Goal: Task Accomplishment & Management: Complete application form

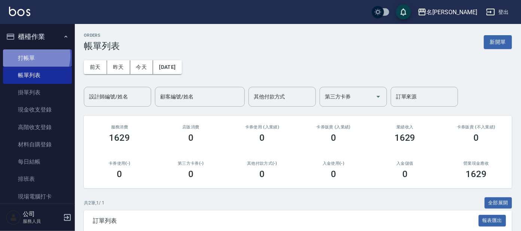
click at [30, 56] on link "打帳單" at bounding box center [37, 57] width 69 height 17
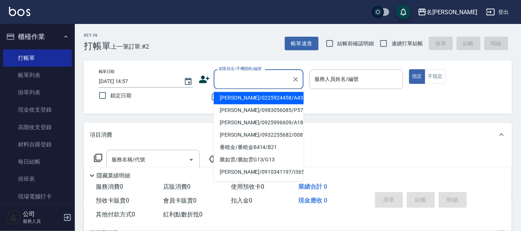
click at [253, 79] on input "顧客姓名/手機號碼/編號" at bounding box center [253, 79] width 72 height 13
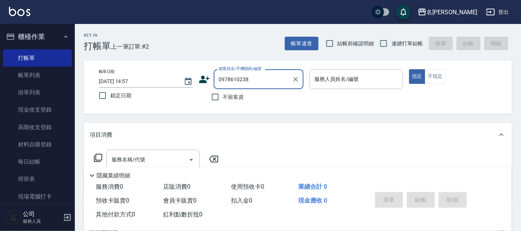
click at [281, 76] on input "0978610238" at bounding box center [253, 79] width 72 height 13
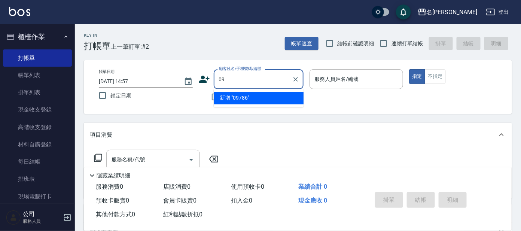
type input "0"
type input "V"
type input "[PERSON_NAME]"
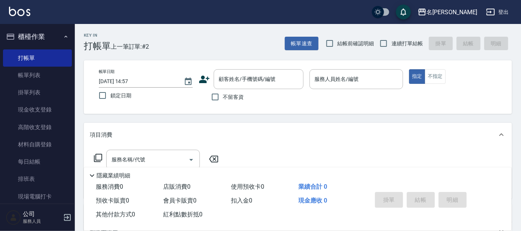
click at [205, 81] on icon at bounding box center [204, 79] width 10 height 7
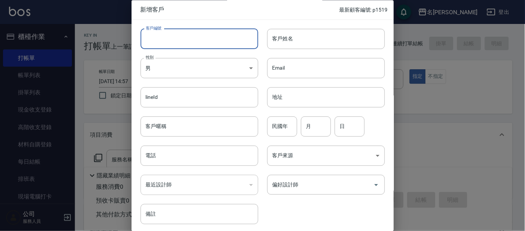
click at [176, 40] on input "客戶編號" at bounding box center [199, 39] width 118 height 20
type input "ㄣ"
type input "P1522"
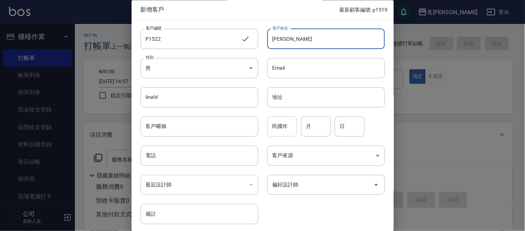
type input "[PERSON_NAME]"
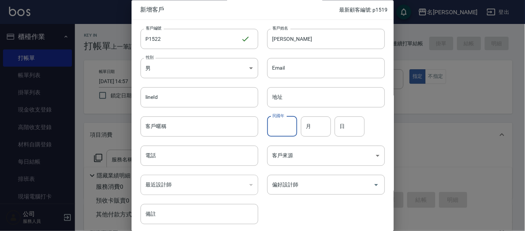
click at [283, 124] on input "民國年" at bounding box center [282, 127] width 30 height 20
type input "88"
type input "10"
type input "17"
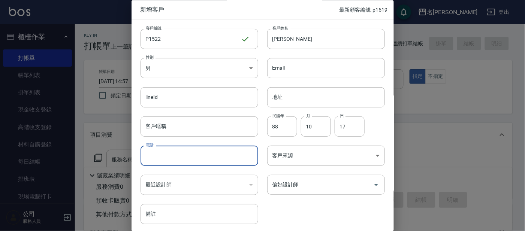
click at [161, 158] on input "電話" at bounding box center [199, 156] width 118 height 20
type input "0978610238"
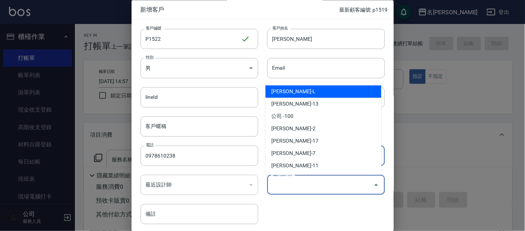
click at [273, 184] on input "偏好設計師" at bounding box center [320, 185] width 100 height 13
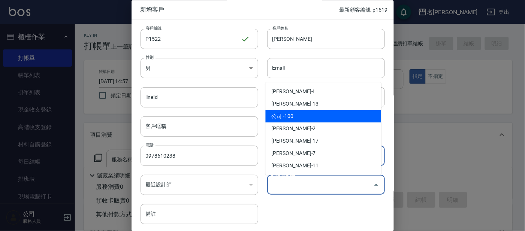
click at [288, 117] on li "公司 -100" at bounding box center [324, 116] width 116 height 12
type input "公司"
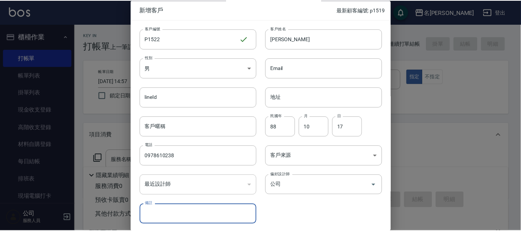
scroll to position [28, 0]
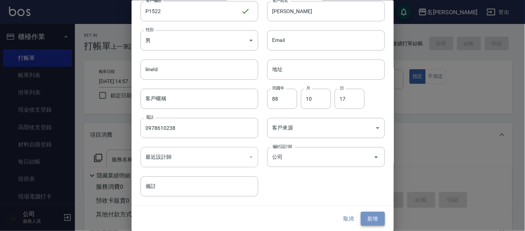
click at [370, 218] on button "新增" at bounding box center [373, 219] width 24 height 14
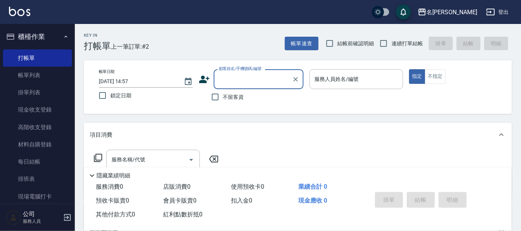
click at [236, 77] on input "顧客姓名/手機號碼/編號" at bounding box center [253, 79] width 72 height 13
type input "ㄣ"
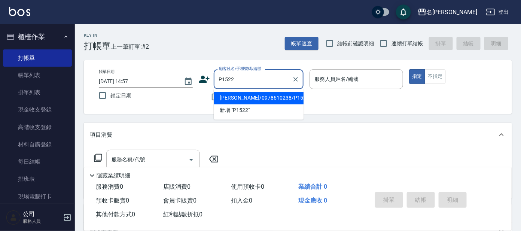
type input "[PERSON_NAME]/0978610238/P1522"
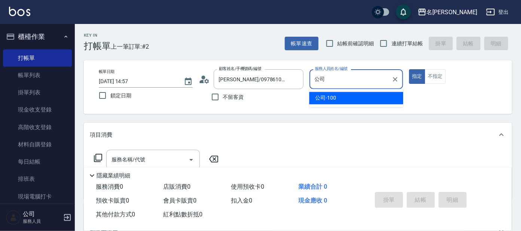
type input "公"
type input "[PERSON_NAME]-1"
type button "true"
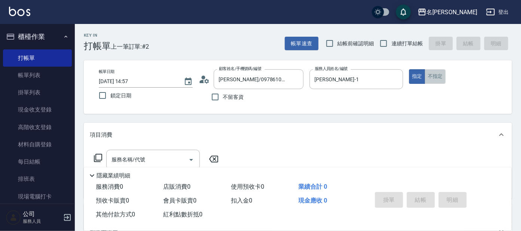
click at [437, 78] on button "不指定" at bounding box center [435, 76] width 21 height 15
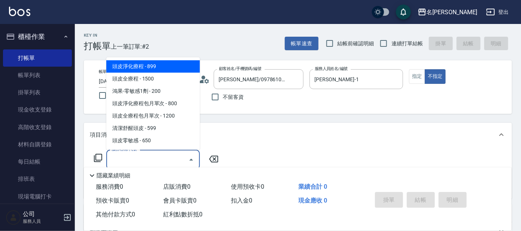
click at [120, 163] on input "服務名稱/代號" at bounding box center [148, 159] width 76 height 13
type input "5"
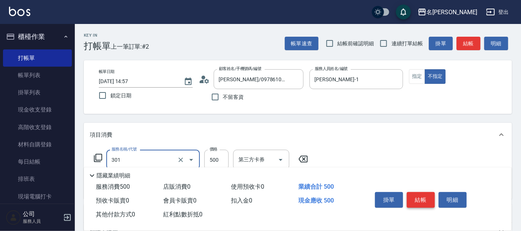
type input "剪髮 A級設計師(301)"
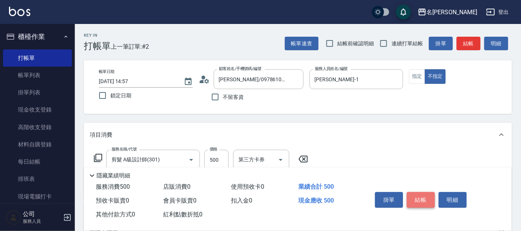
click at [423, 197] on button "結帳" at bounding box center [421, 200] width 28 height 16
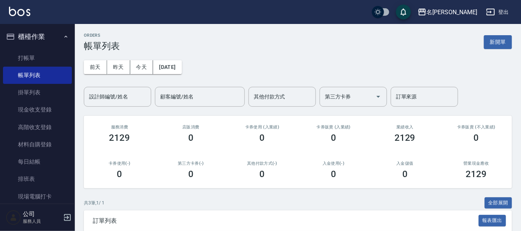
drag, startPoint x: 421, startPoint y: 174, endPoint x: 418, endPoint y: 183, distance: 9.7
click at [418, 183] on div "入金儲值 0" at bounding box center [406, 170] width 72 height 36
click at [21, 55] on link "打帳單" at bounding box center [37, 57] width 69 height 17
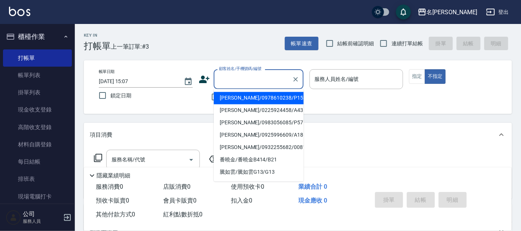
click at [229, 83] on input "顧客姓名/手機號碼/編號" at bounding box center [253, 79] width 72 height 13
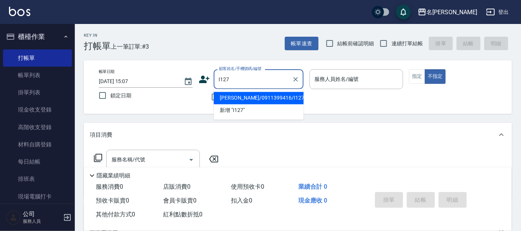
click at [241, 98] on li "[PERSON_NAME]/0911399416/I127" at bounding box center [259, 98] width 90 height 12
type input "[PERSON_NAME]/0911399416/I127"
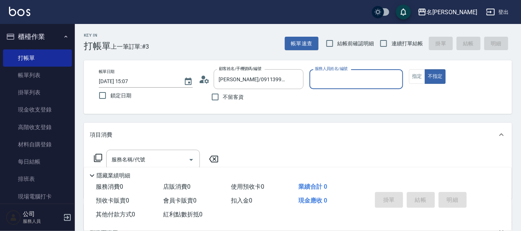
type input "Ada-9"
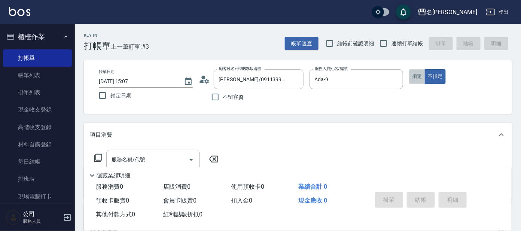
click at [415, 76] on button "指定" at bounding box center [417, 76] width 16 height 15
click at [102, 157] on icon at bounding box center [98, 158] width 9 height 9
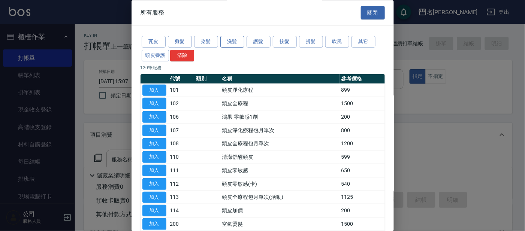
click at [238, 41] on button "洗髮" at bounding box center [232, 42] width 24 height 12
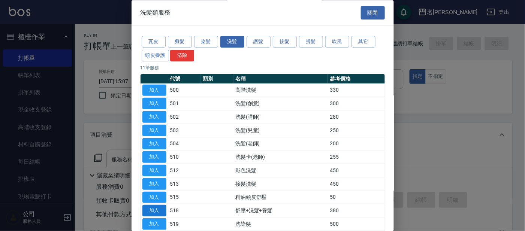
click at [154, 212] on button "加入" at bounding box center [154, 211] width 24 height 12
type input "舒壓+洗髮+養髮(518)"
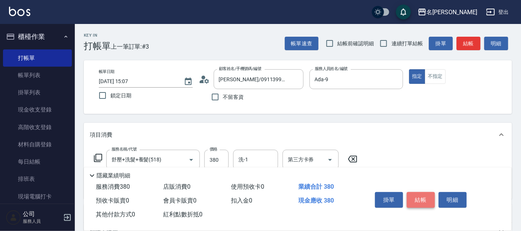
click at [423, 202] on button "結帳" at bounding box center [421, 200] width 28 height 16
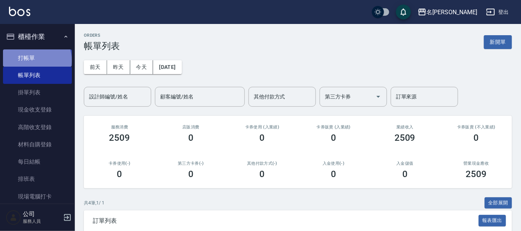
drag, startPoint x: 36, startPoint y: 60, endPoint x: 90, endPoint y: 102, distance: 67.3
click at [36, 60] on link "打帳單" at bounding box center [37, 57] width 69 height 17
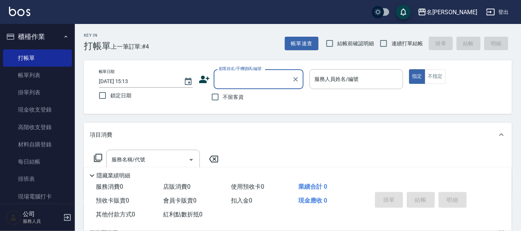
type input "a"
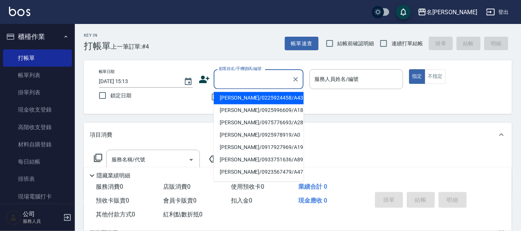
type input "a"
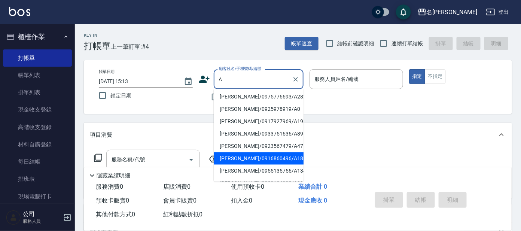
scroll to position [46, 0]
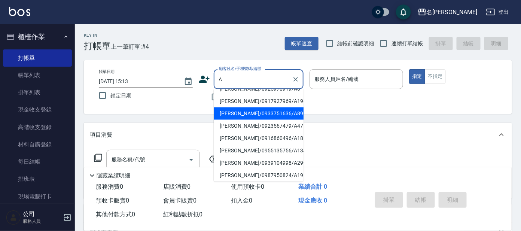
click at [286, 117] on li "[PERSON_NAME]/0933751636/A89" at bounding box center [259, 114] width 90 height 12
type input "[PERSON_NAME]/0933751636/A89"
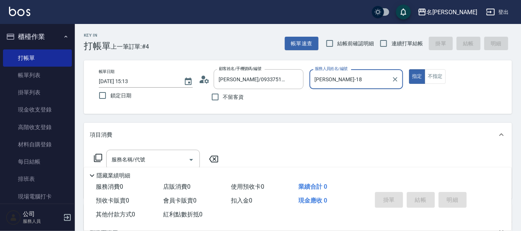
type input "[PERSON_NAME]-1"
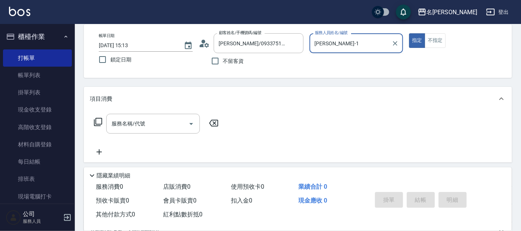
scroll to position [93, 0]
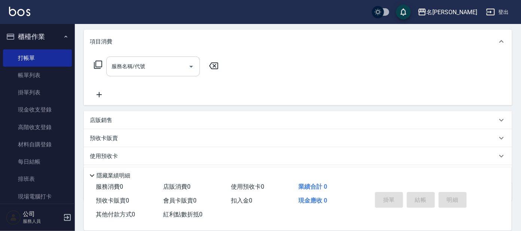
click at [141, 68] on div "服務名稱/代號 服務名稱/代號" at bounding box center [153, 67] width 94 height 20
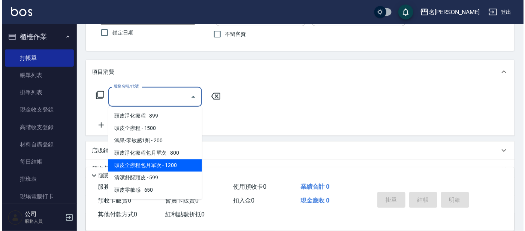
scroll to position [46, 0]
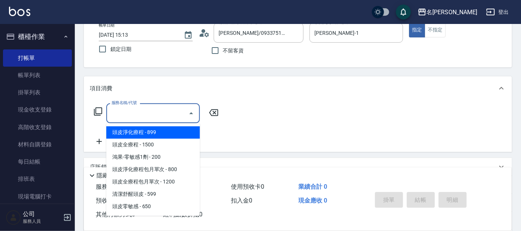
click at [99, 113] on icon at bounding box center [98, 111] width 9 height 9
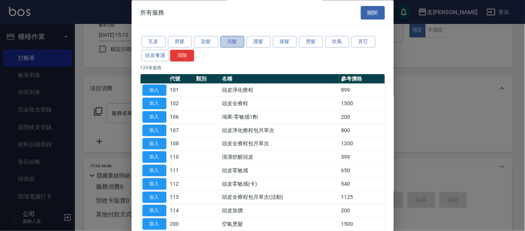
click at [227, 39] on button "洗髮" at bounding box center [232, 42] width 24 height 12
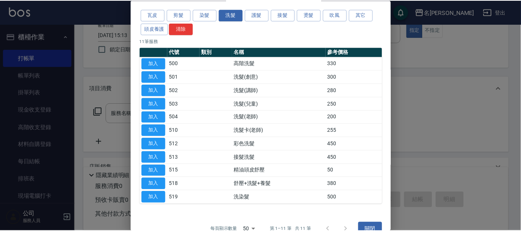
scroll to position [41, 0]
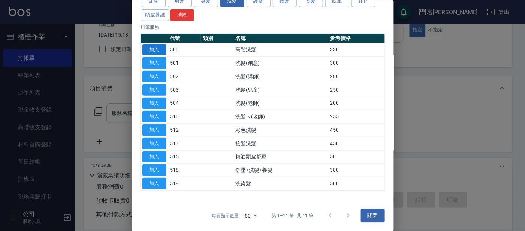
click at [154, 48] on button "加入" at bounding box center [154, 50] width 24 height 12
type input "高階洗髮(500)"
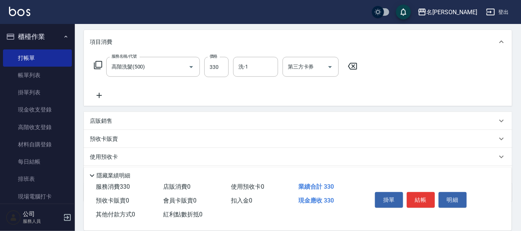
scroll to position [93, 0]
click at [248, 70] on input "洗-1" at bounding box center [256, 66] width 38 height 13
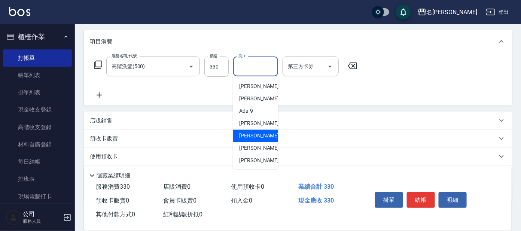
scroll to position [46, 0]
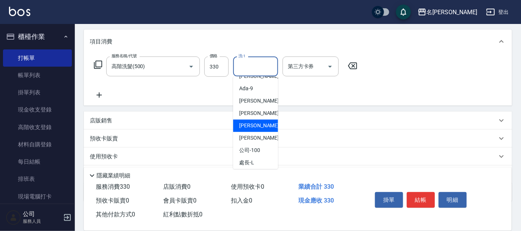
drag, startPoint x: 252, startPoint y: 126, endPoint x: 258, endPoint y: 126, distance: 5.6
click at [252, 127] on span "[PERSON_NAME] -13" at bounding box center [262, 126] width 47 height 8
type input "[PERSON_NAME]-13"
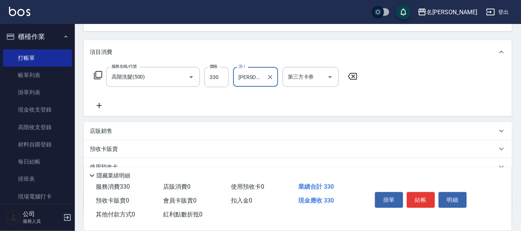
scroll to position [134, 0]
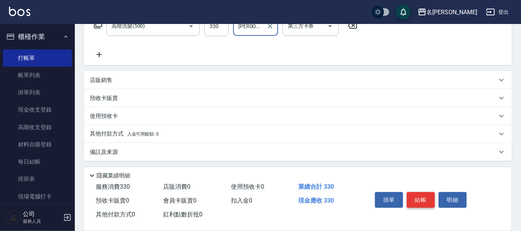
click at [420, 197] on button "結帳" at bounding box center [421, 200] width 28 height 16
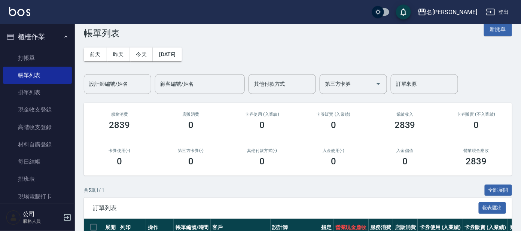
scroll to position [46, 0]
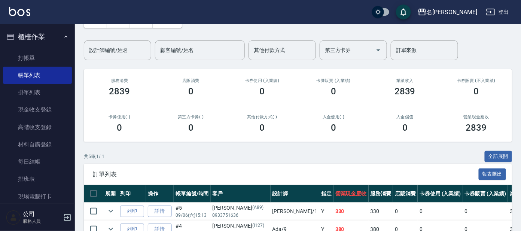
drag, startPoint x: 18, startPoint y: 56, endPoint x: 75, endPoint y: 85, distance: 64.0
click at [18, 56] on link "打帳單" at bounding box center [37, 57] width 69 height 17
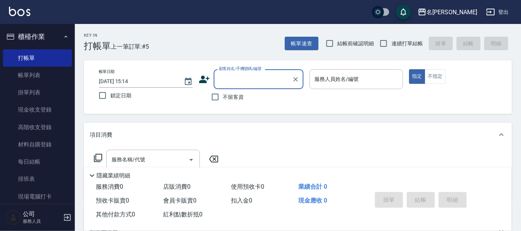
click at [249, 86] on div "顧客姓名/手機號碼/編號" at bounding box center [259, 79] width 90 height 20
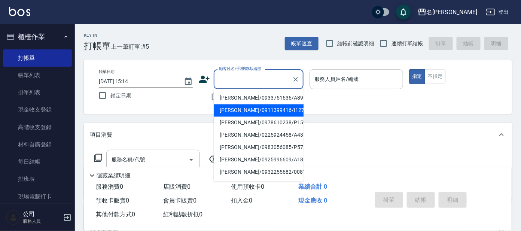
click at [337, 82] on input "服務人員姓名/編號" at bounding box center [356, 79] width 87 height 13
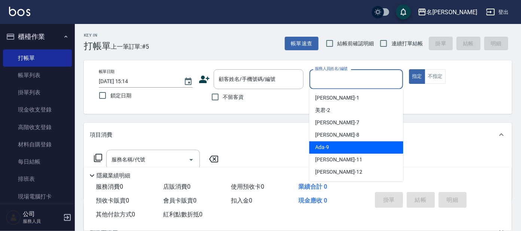
click at [348, 146] on div "Ada -9" at bounding box center [356, 148] width 94 height 12
type input "Ada-9"
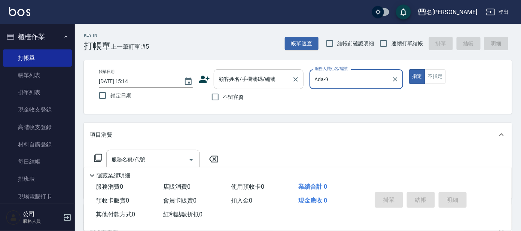
click at [238, 85] on input "顧客姓名/手機號碼/編號" at bounding box center [253, 79] width 72 height 13
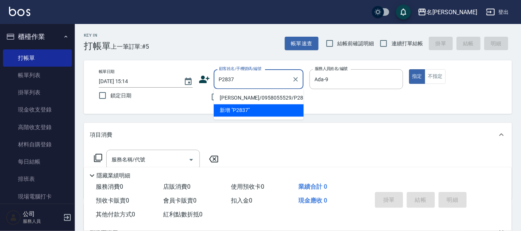
click at [269, 93] on li "[PERSON_NAME]/0958055529/P2837" at bounding box center [259, 98] width 90 height 12
type input "[PERSON_NAME]/0958055529/P2837"
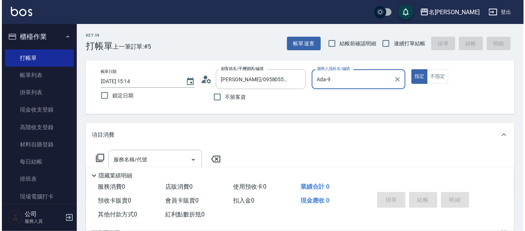
scroll to position [46, 0]
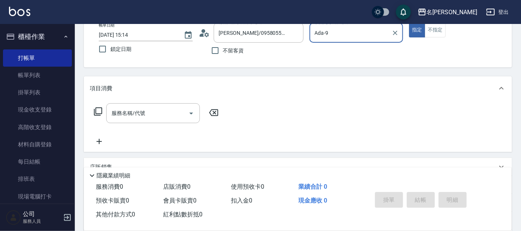
click at [97, 110] on icon at bounding box center [98, 111] width 9 height 9
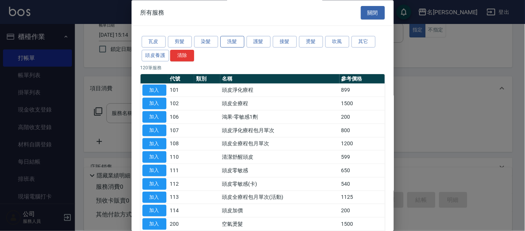
click at [234, 40] on button "洗髮" at bounding box center [232, 42] width 24 height 12
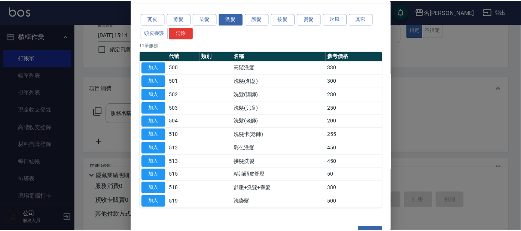
scroll to position [41, 0]
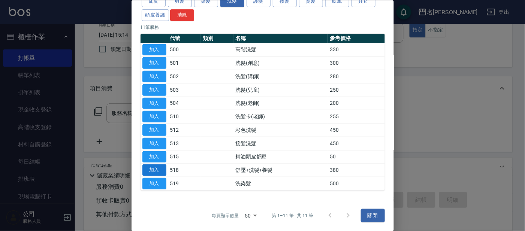
click at [158, 166] on button "加入" at bounding box center [154, 170] width 24 height 12
type input "舒壓+洗髮+養髮(518)"
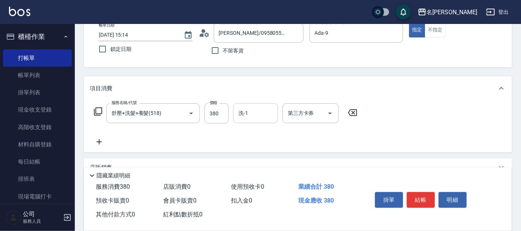
click at [271, 110] on input "洗-1" at bounding box center [256, 113] width 38 height 13
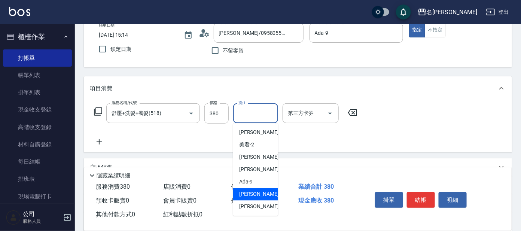
click at [248, 189] on div "[PERSON_NAME] -11" at bounding box center [255, 194] width 45 height 12
type input "[PERSON_NAME]-11"
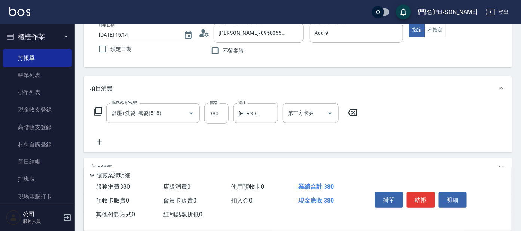
click at [99, 108] on icon at bounding box center [98, 112] width 8 height 8
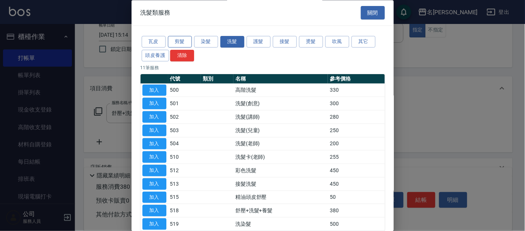
click at [184, 38] on button "剪髮" at bounding box center [180, 42] width 24 height 12
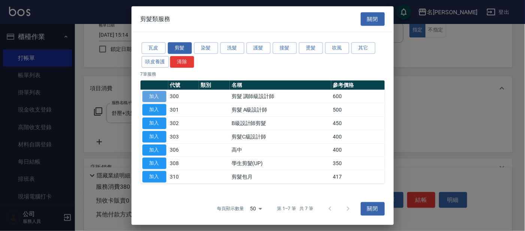
click at [156, 95] on button "加入" at bounding box center [154, 97] width 24 height 12
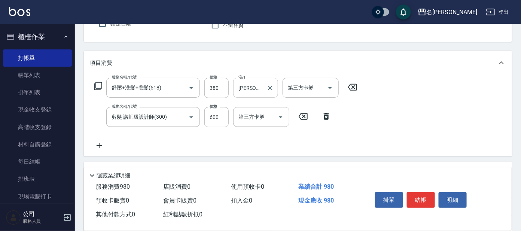
scroll to position [93, 0]
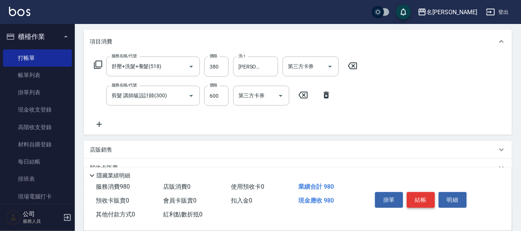
click at [421, 199] on button "結帳" at bounding box center [421, 200] width 28 height 16
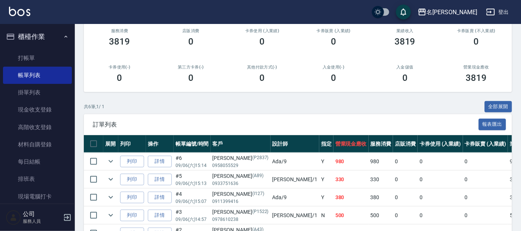
scroll to position [140, 0]
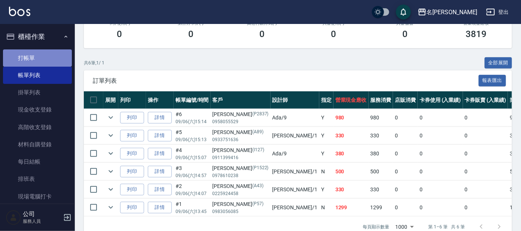
click at [43, 58] on link "打帳單" at bounding box center [37, 57] width 69 height 17
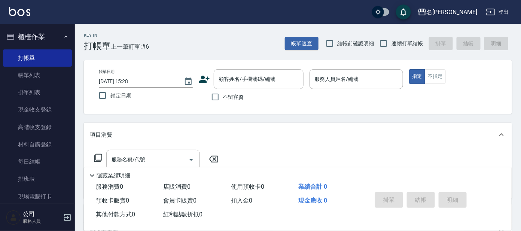
click at [204, 78] on icon at bounding box center [204, 79] width 10 height 7
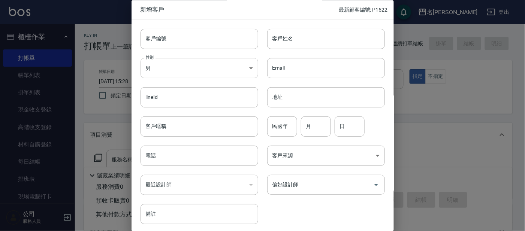
click at [202, 65] on body "名留大龍 登出 櫃檯作業 打帳單 帳單列表 掛單列表 現金收支登錄 高階收支登錄 材料自購登錄 每日結帳 排班表 現場電腦打卡 預約管理 預約管理 單日預約紀…" at bounding box center [262, 182] width 525 height 365
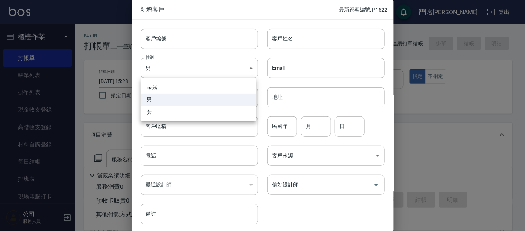
click at [227, 111] on li "女" at bounding box center [198, 112] width 116 height 12
type input "[DEMOGRAPHIC_DATA]"
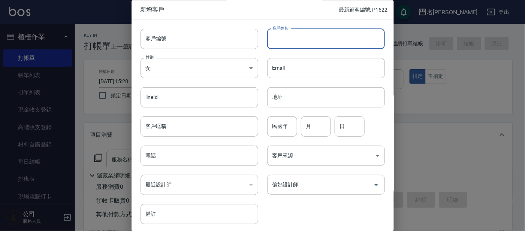
drag, startPoint x: 288, startPoint y: 40, endPoint x: 292, endPoint y: 34, distance: 7.3
click at [288, 29] on input "客戶姓名" at bounding box center [326, 39] width 118 height 20
click at [182, 37] on input "客戶編號" at bounding box center [199, 39] width 118 height 20
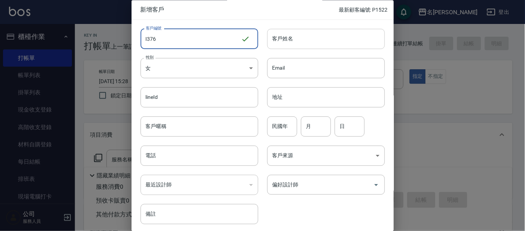
type input "I376"
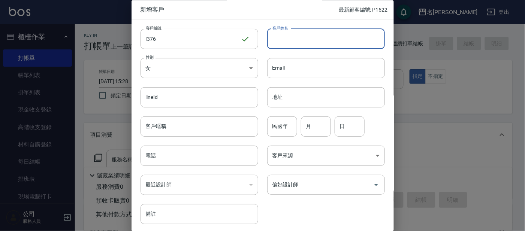
click at [305, 43] on input "客戶姓名" at bounding box center [326, 39] width 118 height 20
click at [305, 43] on input "[PERSON_NAME]" at bounding box center [326, 39] width 118 height 20
click at [306, 43] on input "[PERSON_NAME]" at bounding box center [326, 39] width 118 height 20
type input "[PERSON_NAME]"
click at [278, 126] on div "民國年 民國年" at bounding box center [282, 127] width 30 height 20
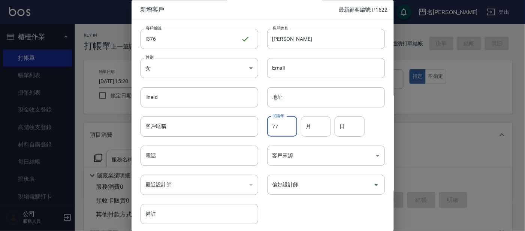
type input "77"
click at [309, 124] on input "月" at bounding box center [316, 127] width 30 height 20
type input "3"
click at [356, 128] on input "日" at bounding box center [350, 127] width 30 height 20
type input "29"
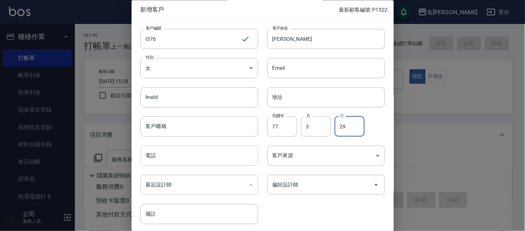
click at [205, 154] on input "電話" at bounding box center [199, 156] width 118 height 20
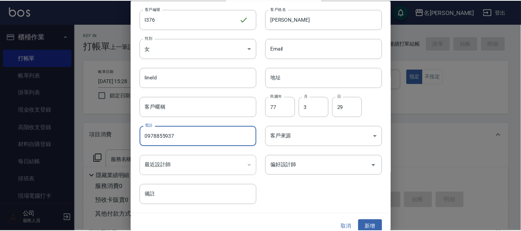
scroll to position [28, 0]
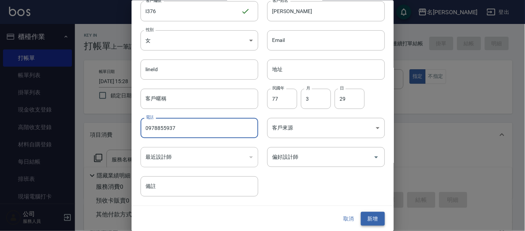
type input "0978855937"
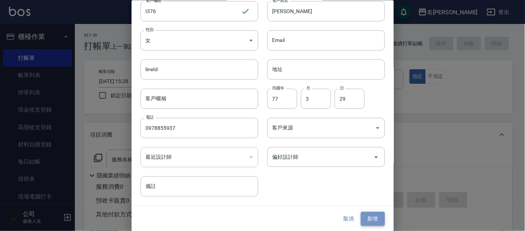
click at [362, 215] on button "新增" at bounding box center [373, 219] width 24 height 14
